Goal: Task Accomplishment & Management: Use online tool/utility

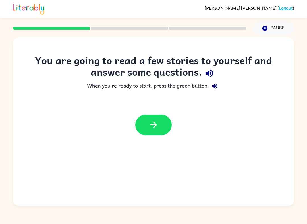
click at [149, 130] on icon "button" at bounding box center [154, 125] width 10 height 10
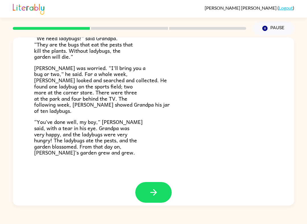
scroll to position [150, 0]
click at [153, 189] on icon "button" at bounding box center [153, 192] width 7 height 7
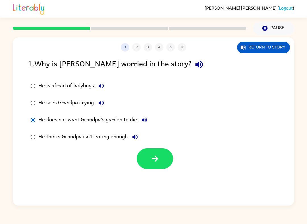
click at [158, 162] on icon "button" at bounding box center [155, 159] width 10 height 10
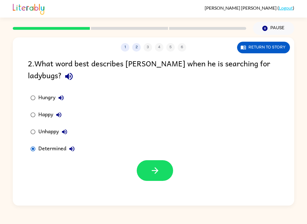
click at [148, 173] on button "button" at bounding box center [155, 171] width 36 height 21
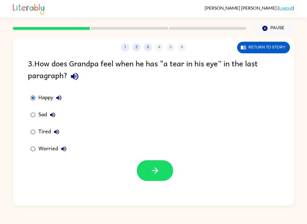
click at [153, 177] on button "button" at bounding box center [155, 171] width 36 height 21
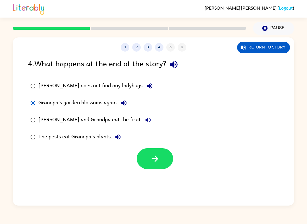
click at [151, 161] on icon "button" at bounding box center [155, 159] width 10 height 10
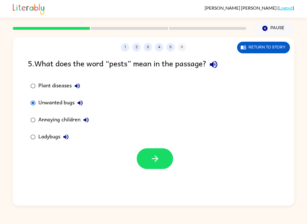
click at [146, 163] on button "button" at bounding box center [155, 159] width 36 height 21
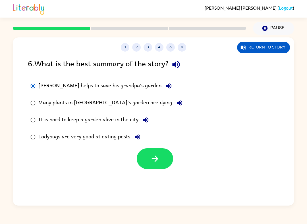
click at [158, 164] on icon "button" at bounding box center [155, 159] width 10 height 10
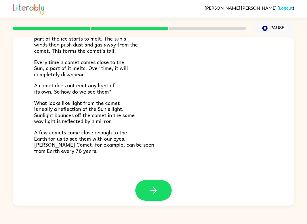
scroll to position [107, 0]
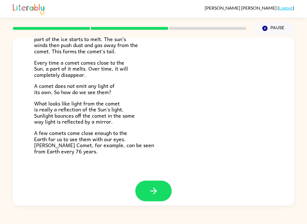
click at [147, 186] on button "button" at bounding box center [153, 191] width 36 height 21
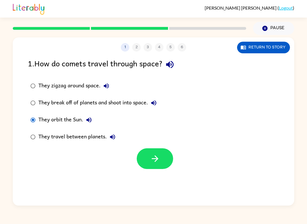
click at [150, 156] on icon "button" at bounding box center [155, 159] width 10 height 10
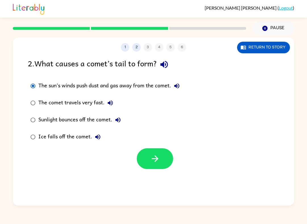
click at [153, 160] on icon "button" at bounding box center [155, 159] width 10 height 10
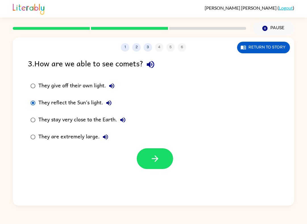
click at [150, 169] on button "button" at bounding box center [155, 159] width 36 height 21
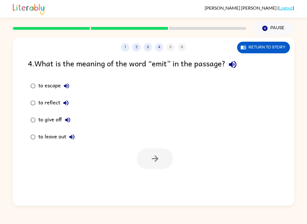
click at [254, 47] on button "Return to story" at bounding box center [263, 48] width 53 height 12
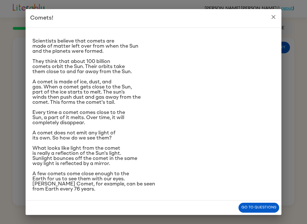
scroll to position [8, 0]
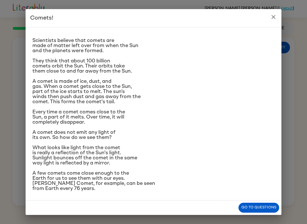
click at [254, 206] on button "Go to questions" at bounding box center [258, 208] width 41 height 10
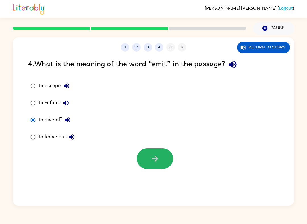
click at [151, 163] on icon "button" at bounding box center [155, 159] width 10 height 10
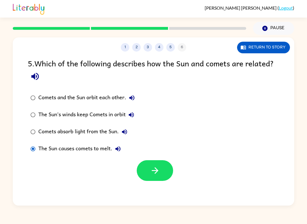
click at [157, 166] on button "button" at bounding box center [155, 171] width 36 height 21
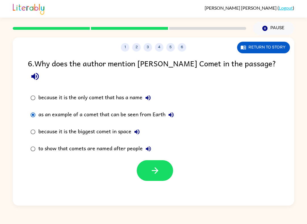
click at [147, 162] on button "button" at bounding box center [155, 171] width 36 height 21
